Goal: Task Accomplishment & Management: Use online tool/utility

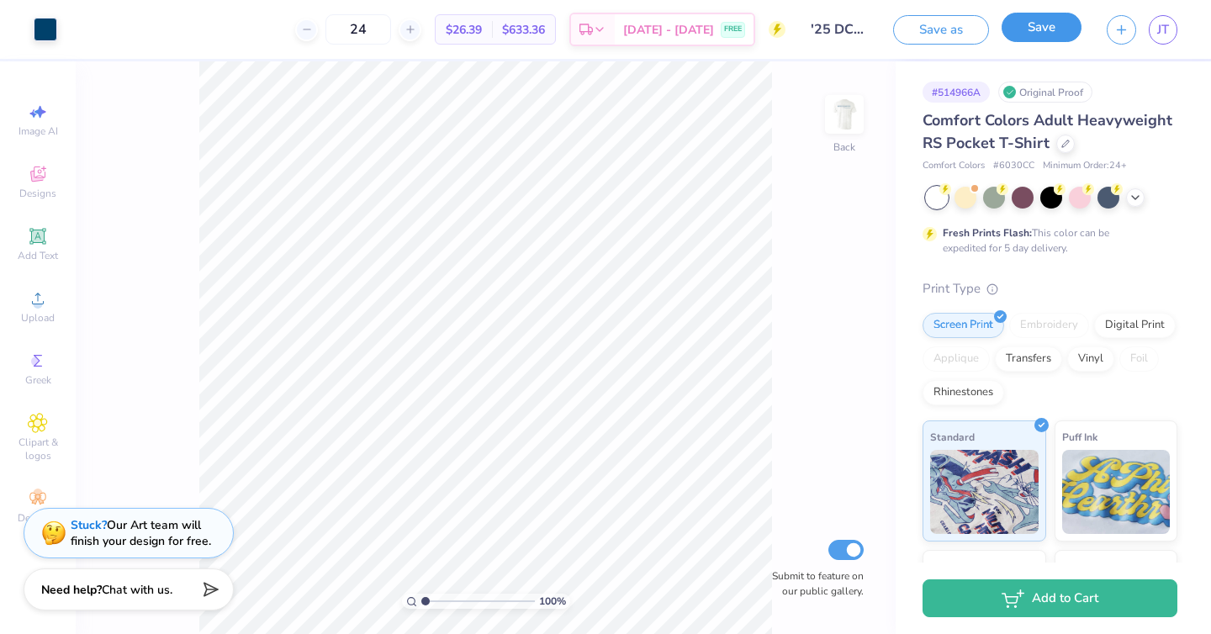
click at [1055, 30] on button "Save" at bounding box center [1042, 27] width 80 height 29
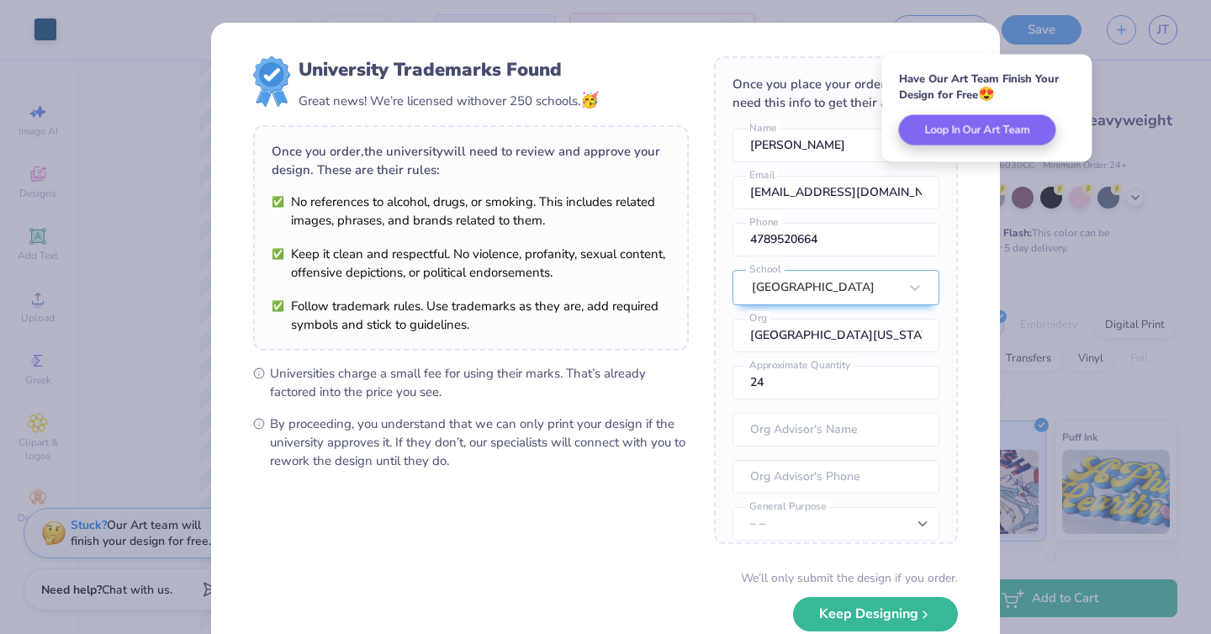
click at [987, 174] on div "University Trademarks Found Great news! We’re licensed with over 250 schools. 🥳…" at bounding box center [605, 366] width 789 height 686
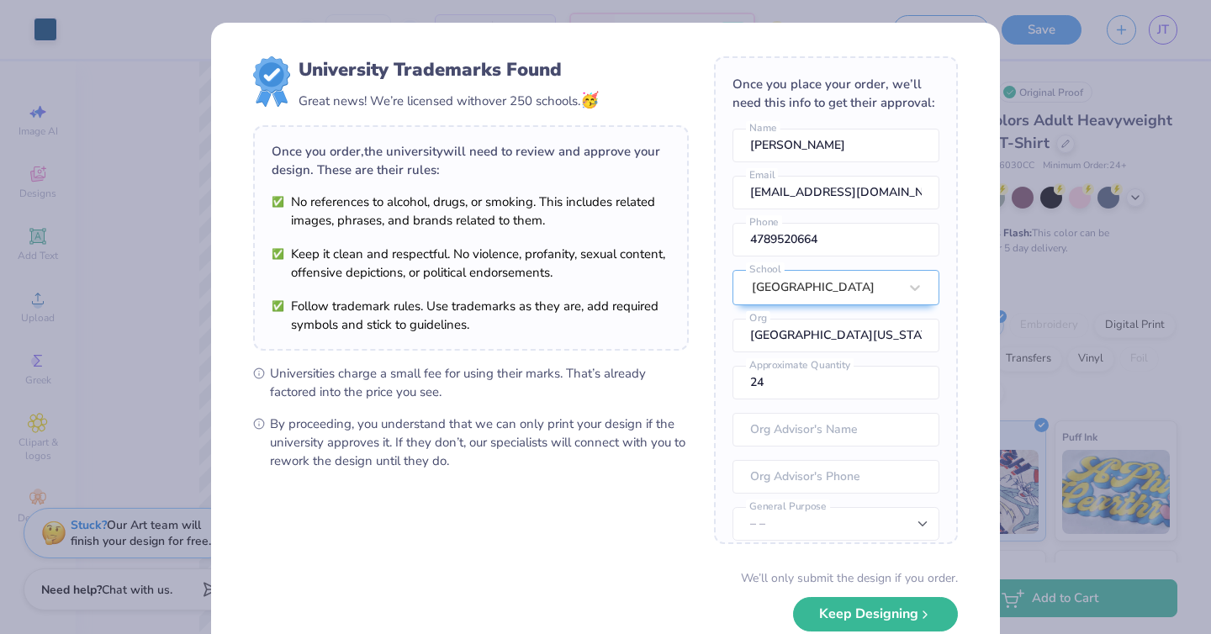
scroll to position [62, 0]
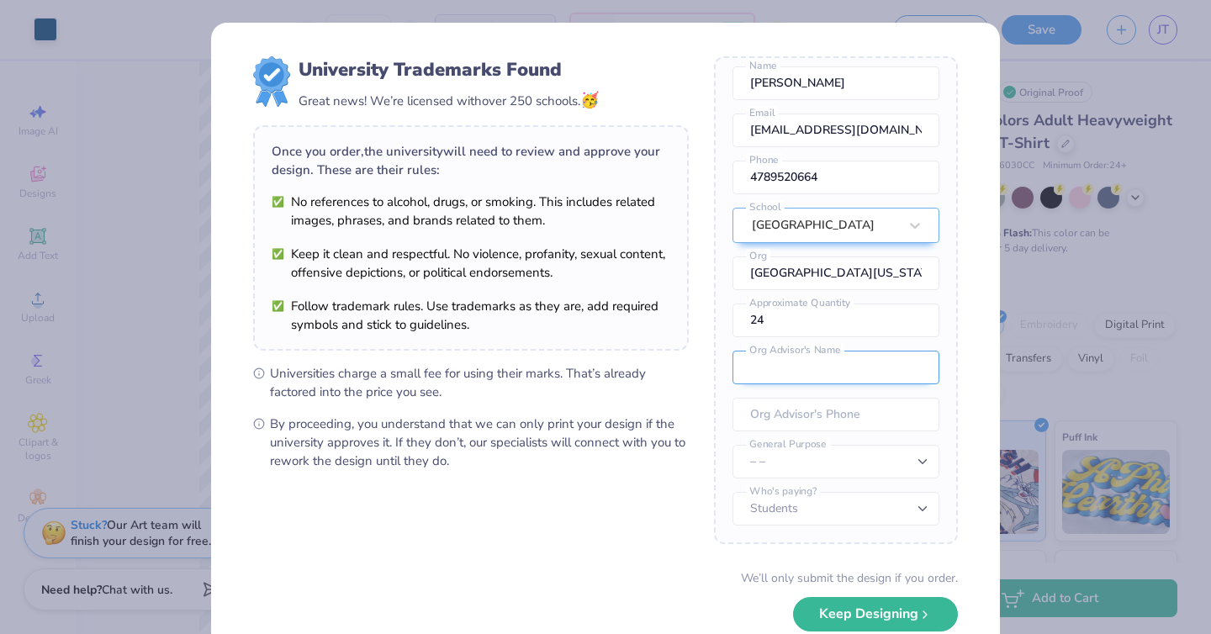
click at [841, 363] on input "text" at bounding box center [836, 368] width 207 height 34
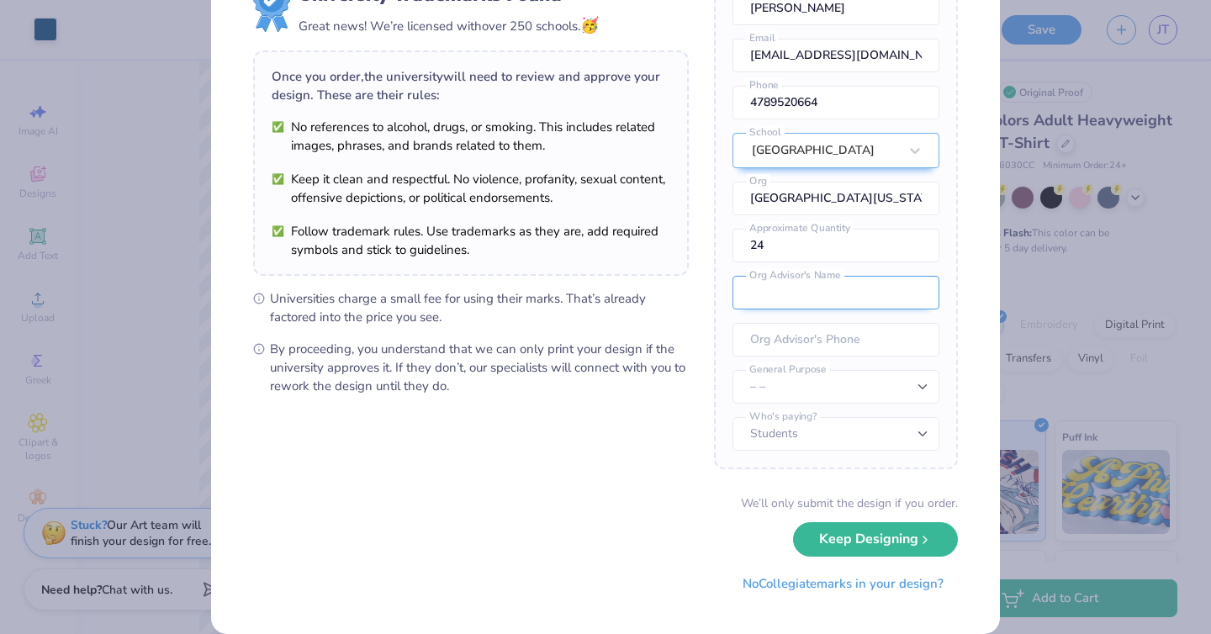
scroll to position [98, 0]
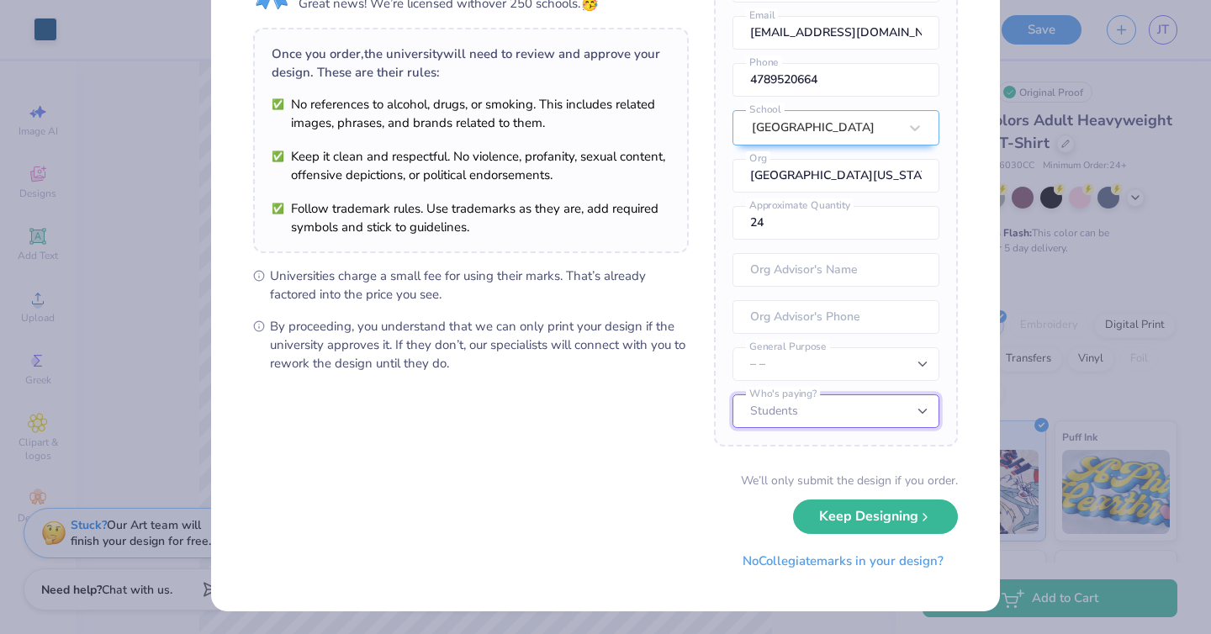
click at [795, 395] on select "Students University" at bounding box center [836, 411] width 207 height 34
click at [801, 365] on select "– – Member apparel for registered Student Organization / Department / School Fu…" at bounding box center [836, 364] width 207 height 34
click at [762, 274] on input "text" at bounding box center [836, 270] width 207 height 34
click at [793, 276] on input "text" at bounding box center [836, 270] width 207 height 34
click at [805, 312] on input "tel" at bounding box center [836, 317] width 207 height 34
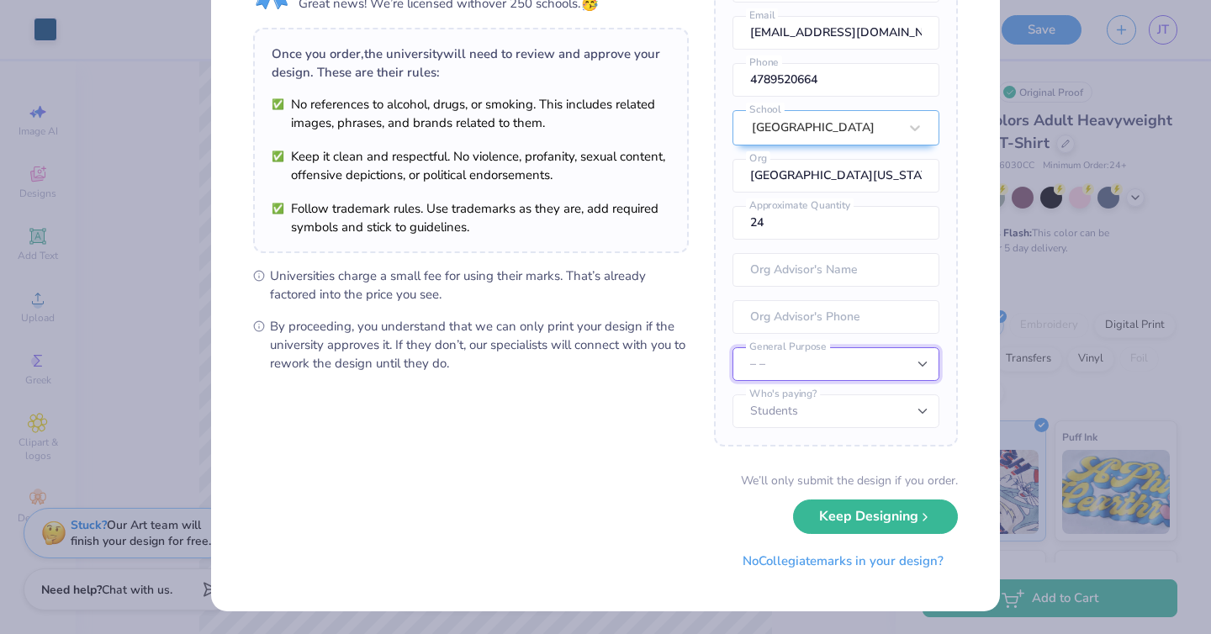
click at [798, 356] on select "– – Member apparel for registered Student Organization / Department / School Fu…" at bounding box center [836, 364] width 207 height 34
select select "Member apparel for registered Student Organization / Department / School"
click at [733, 347] on select "– – Member apparel for registered Student Organization / Department / School Fu…" at bounding box center [836, 364] width 207 height 34
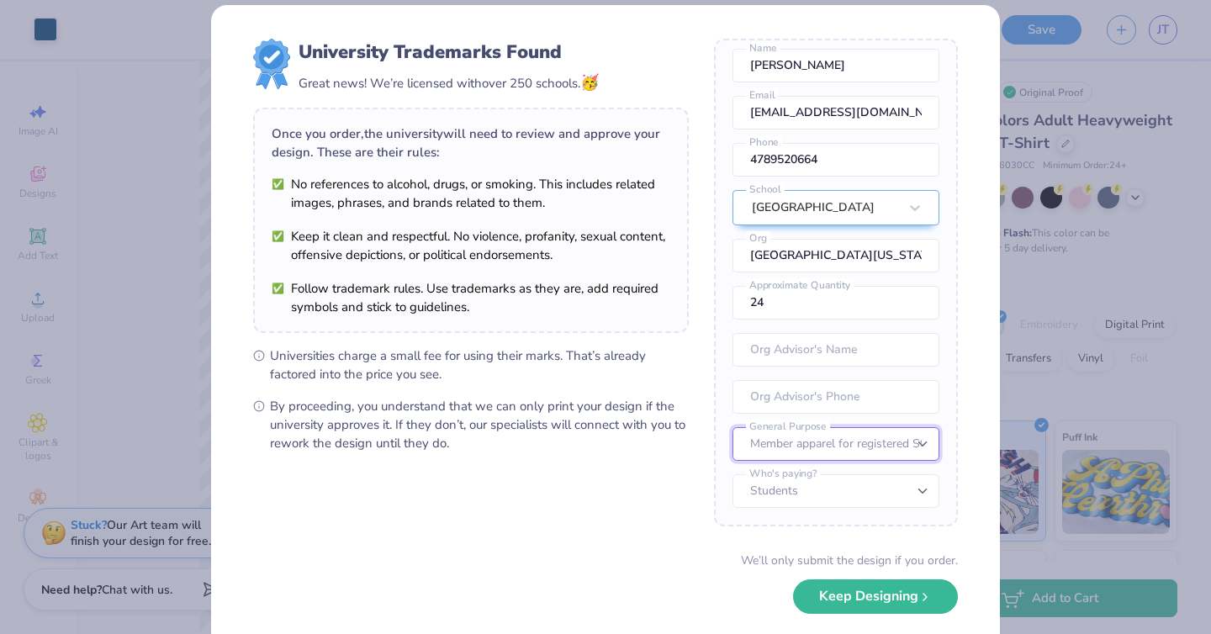
scroll to position [0, 0]
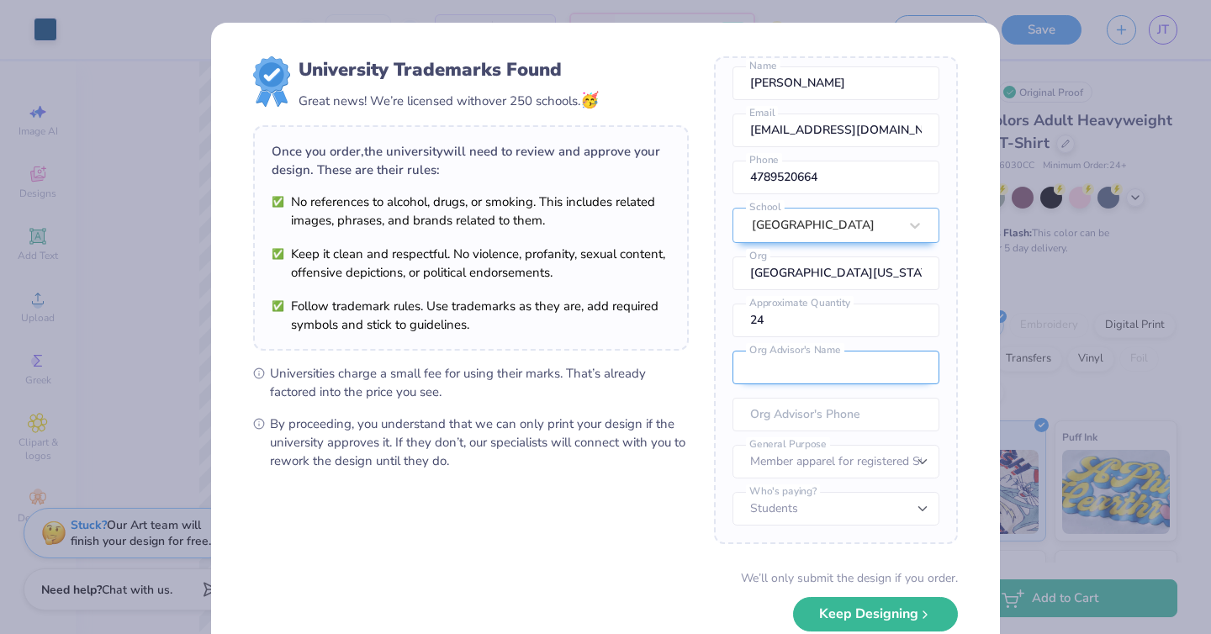
click at [779, 372] on input "text" at bounding box center [836, 368] width 207 height 34
type input "F"
type input "Dorna"
click at [780, 413] on input "tel" at bounding box center [836, 415] width 207 height 34
type input "(478) 952-0664"
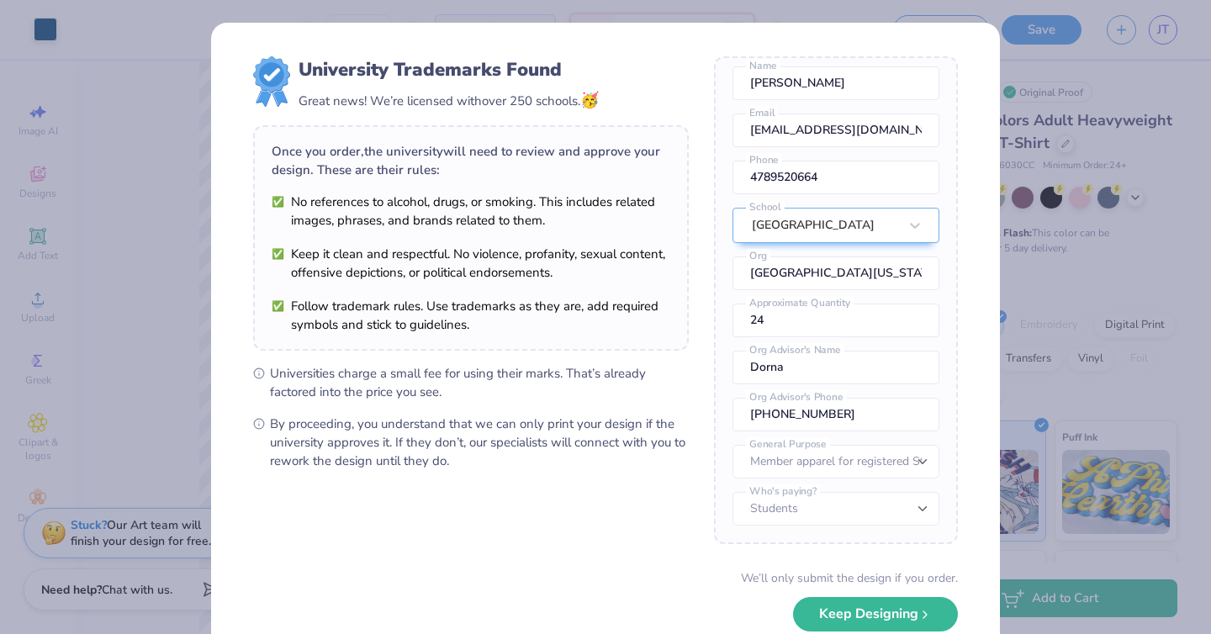
click at [723, 456] on div "Once you place your order, we’ll need this info to get their approval: Jocelyn …" at bounding box center [836, 300] width 244 height 488
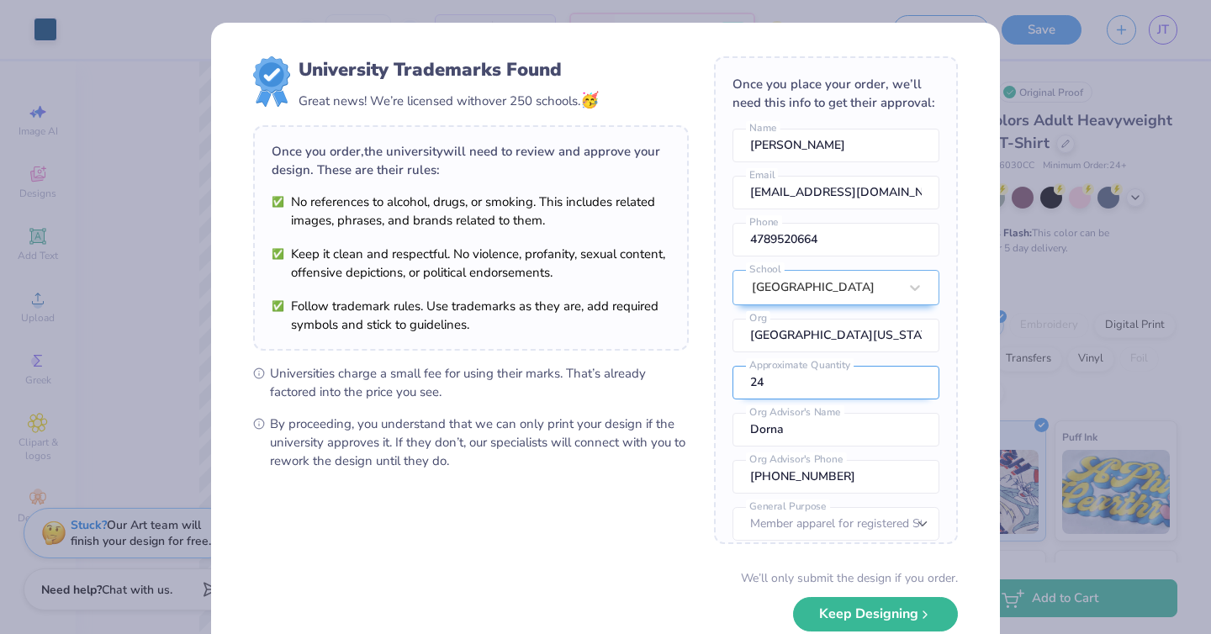
scroll to position [62, 0]
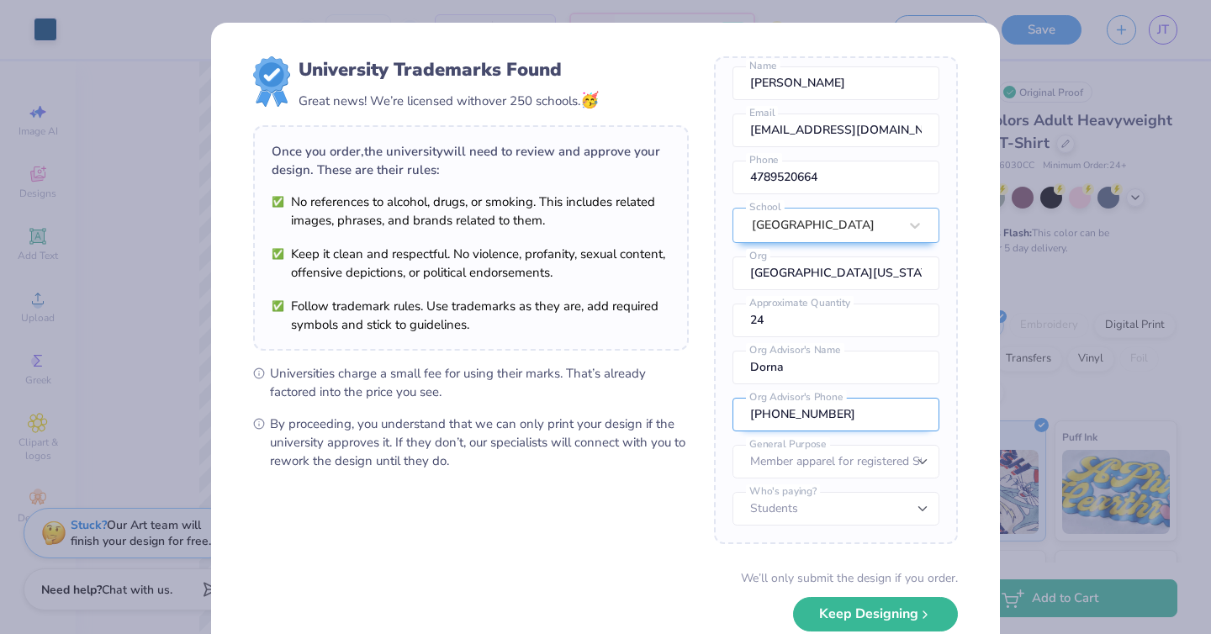
click at [843, 417] on input "(478) 952-0664" at bounding box center [836, 415] width 207 height 34
click at [793, 597] on button "Keep Designing" at bounding box center [875, 614] width 165 height 34
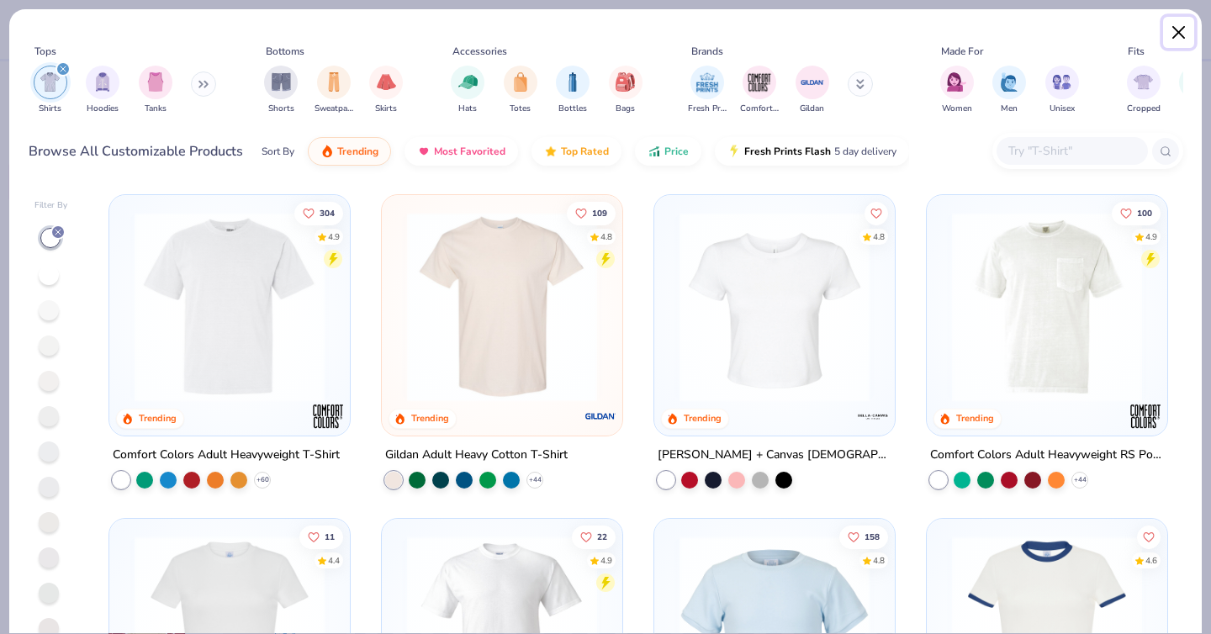
click at [1174, 36] on button "Close" at bounding box center [1179, 33] width 32 height 32
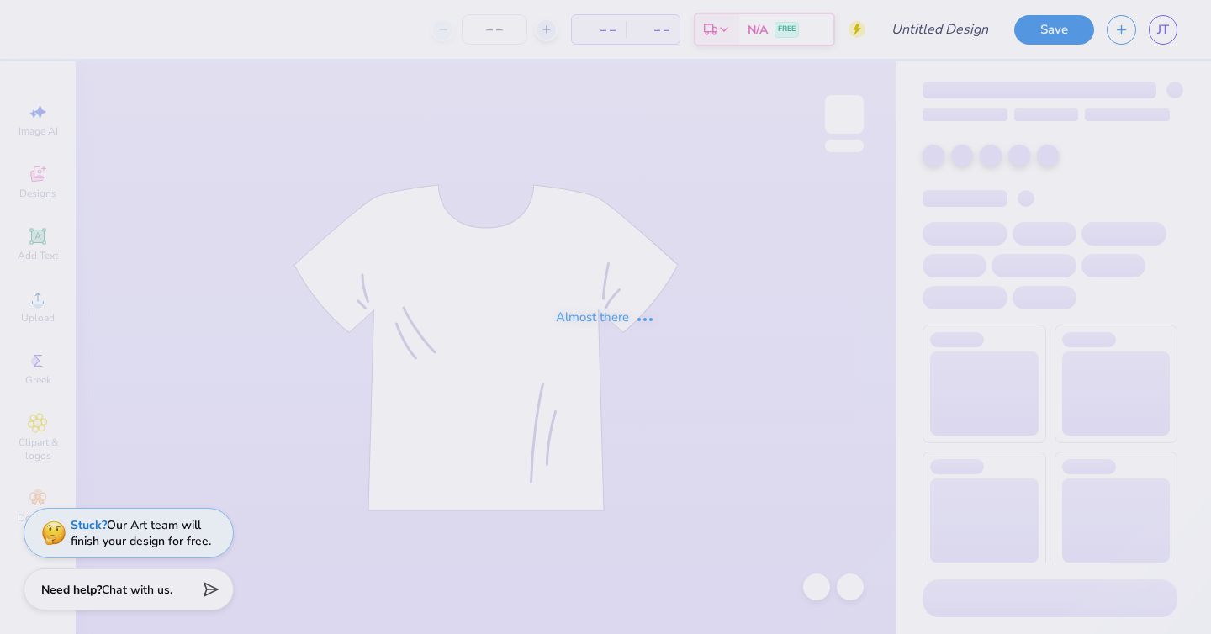
type input "DCG Draft Mockups!"
type input "24"
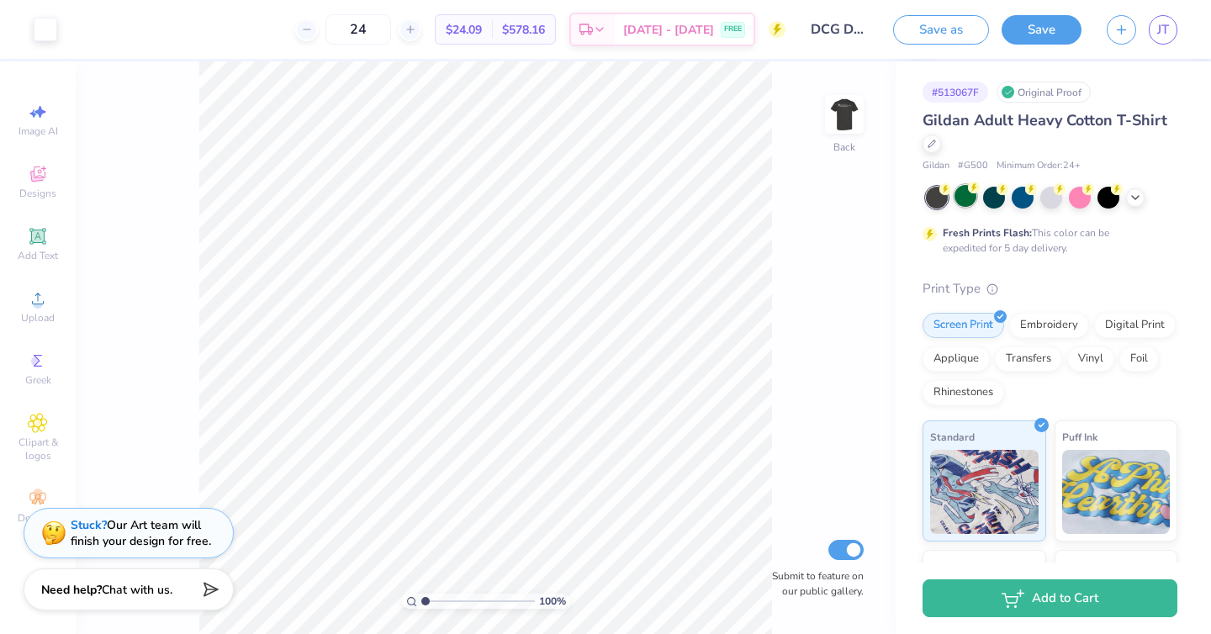
click at [975, 192] on circle at bounding box center [974, 188] width 12 height 12
click at [1029, 26] on button "Save" at bounding box center [1042, 27] width 80 height 29
